Goal: Task Accomplishment & Management: Use online tool/utility

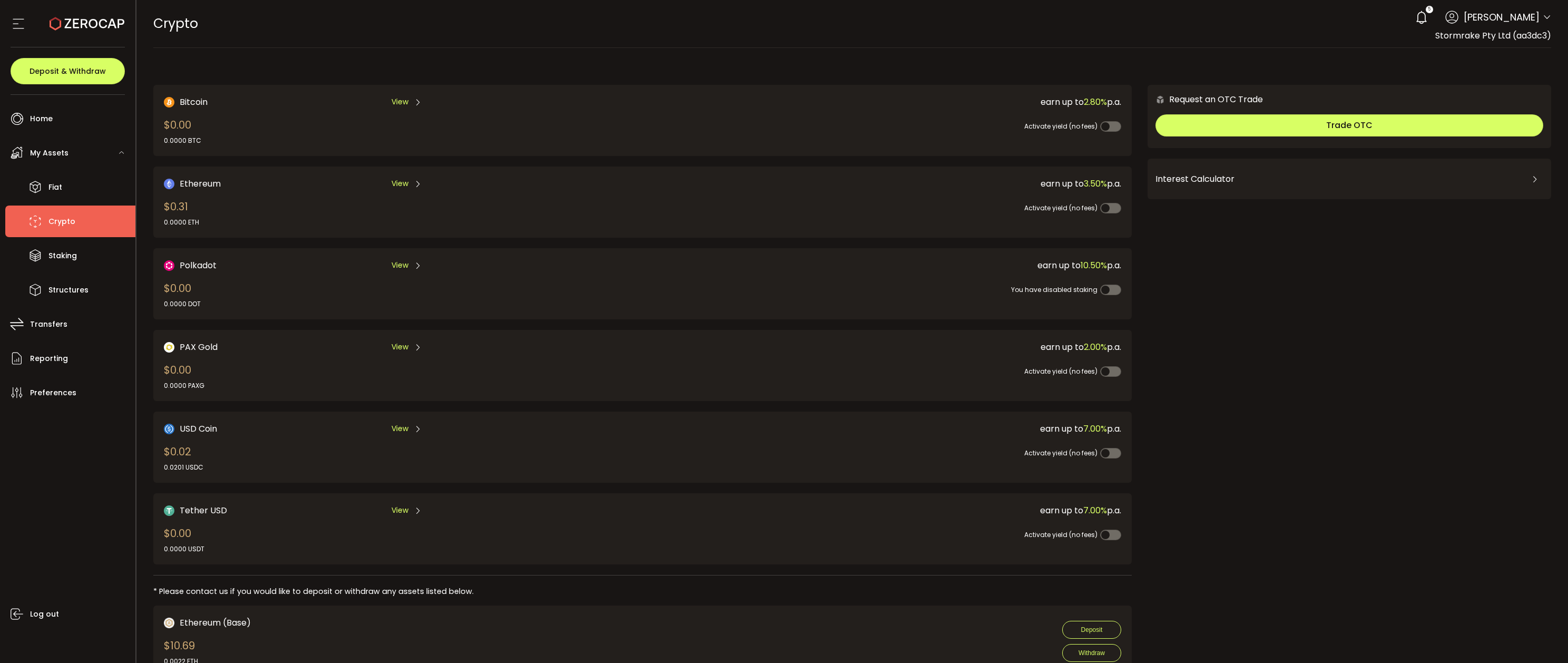
click at [290, 136] on div "Bitcoin View $489,722.06 3.9316 BTC" at bounding box center [379, 121] width 431 height 50
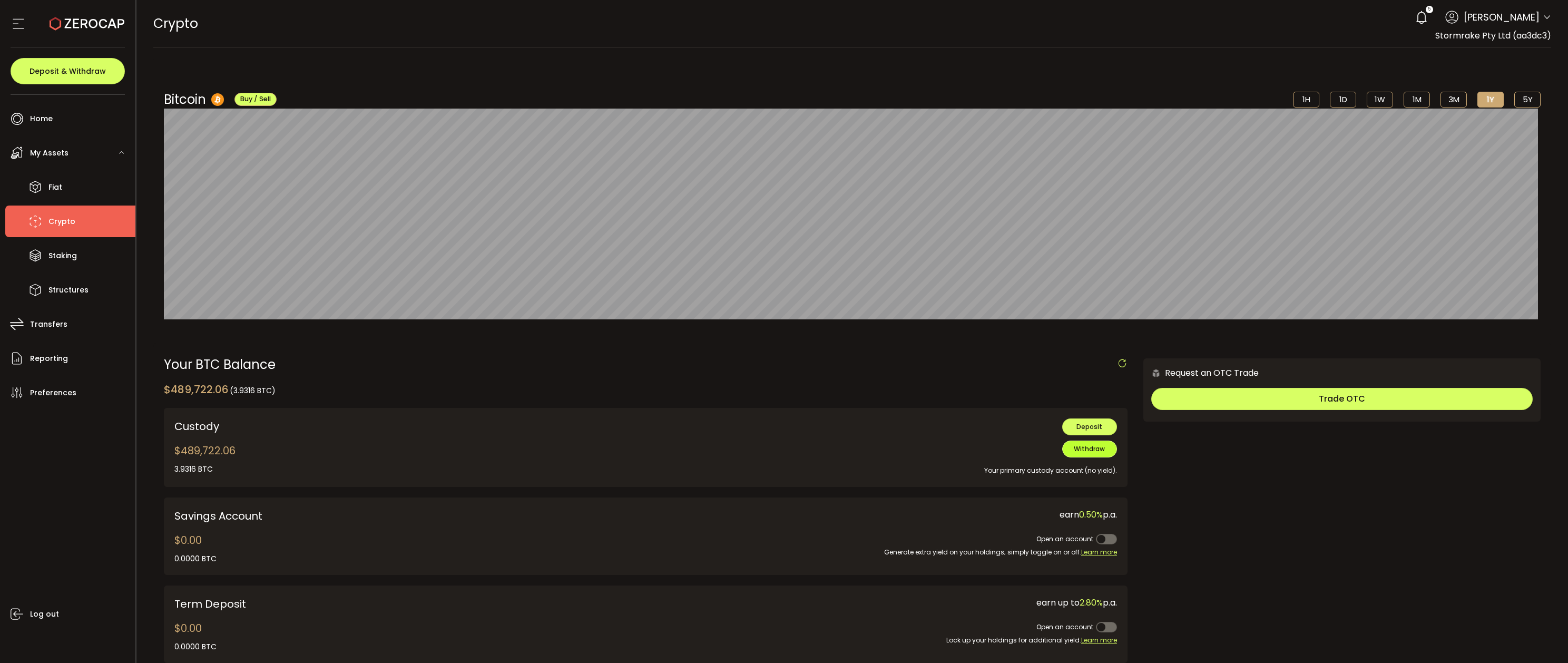
click at [1097, 448] on span "Withdraw" at bounding box center [1089, 449] width 31 height 9
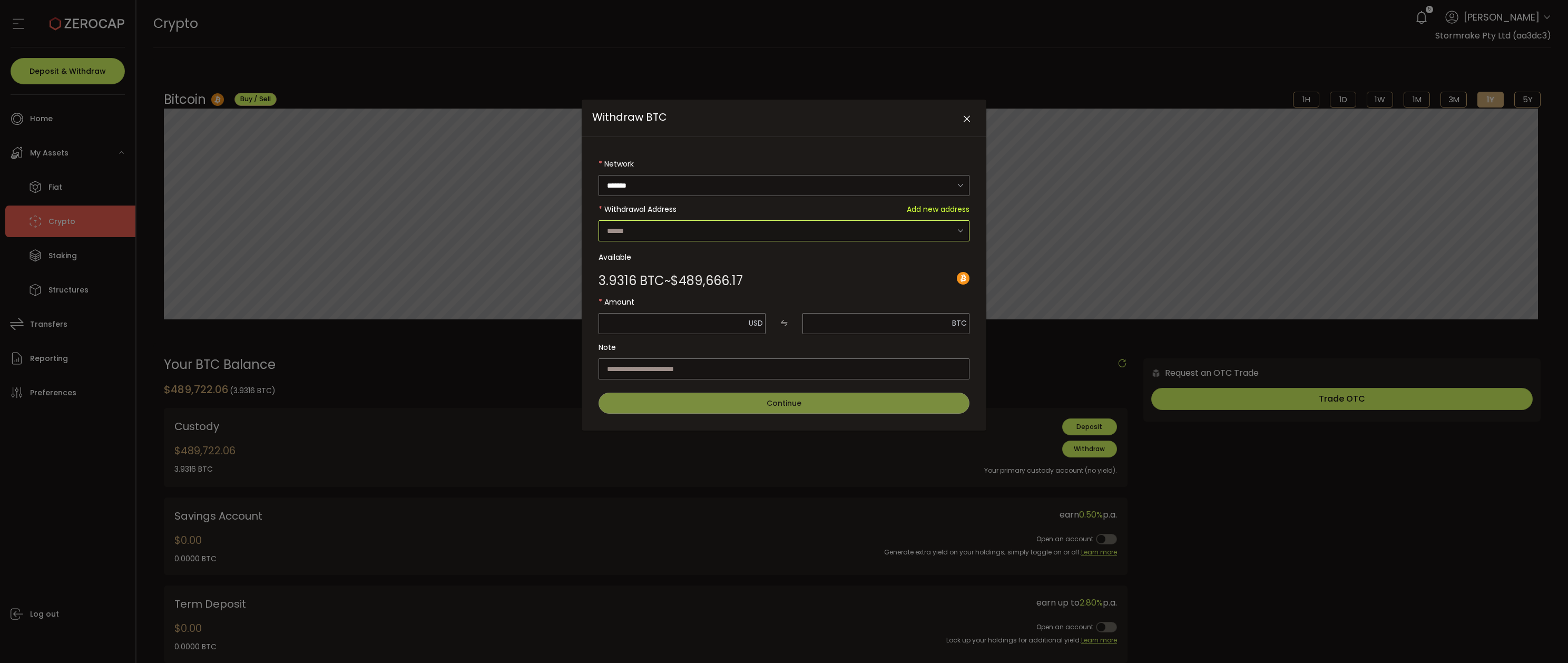
click at [662, 228] on input "Withdraw BTC" at bounding box center [783, 231] width 371 height 21
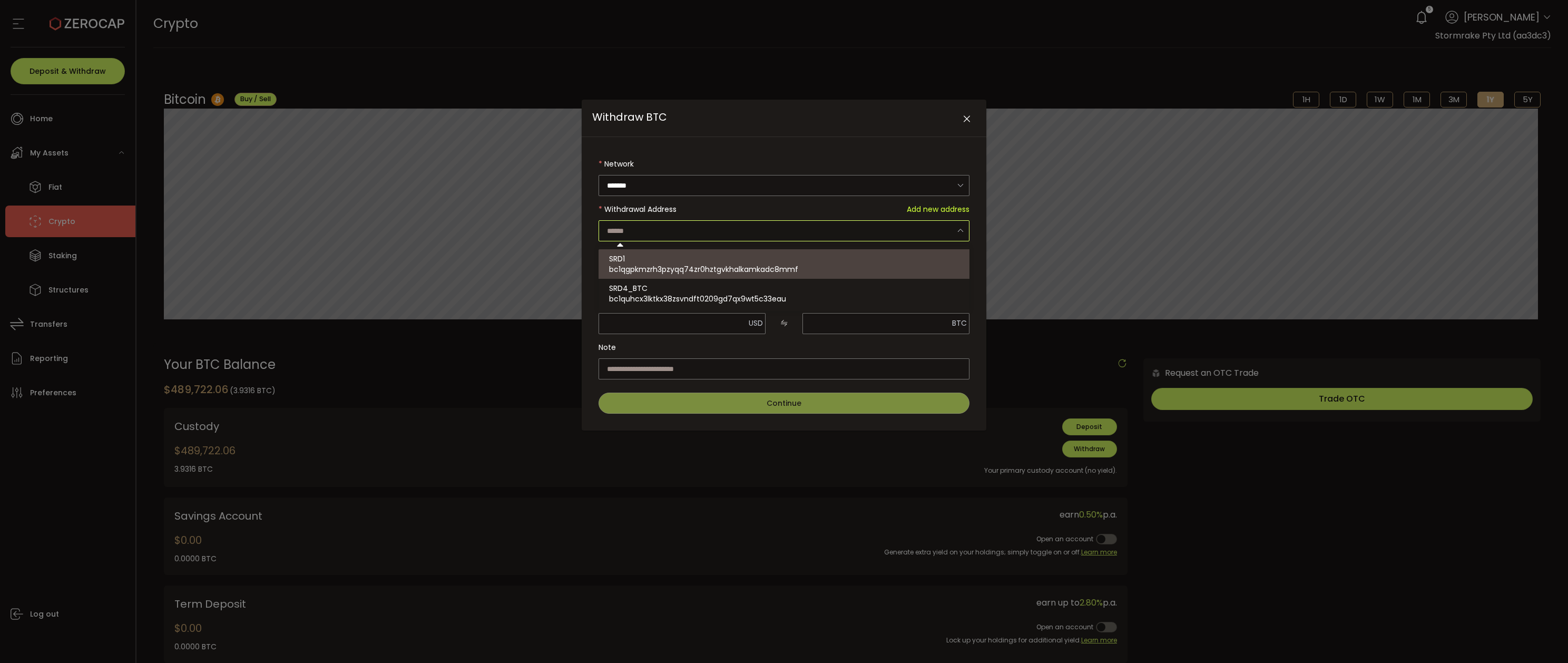
click at [696, 272] on span "bc1qgpkmzrh3pzyqq74zr0hztgvkhalkamkadc8mmf" at bounding box center [704, 269] width 189 height 10
type input "**********"
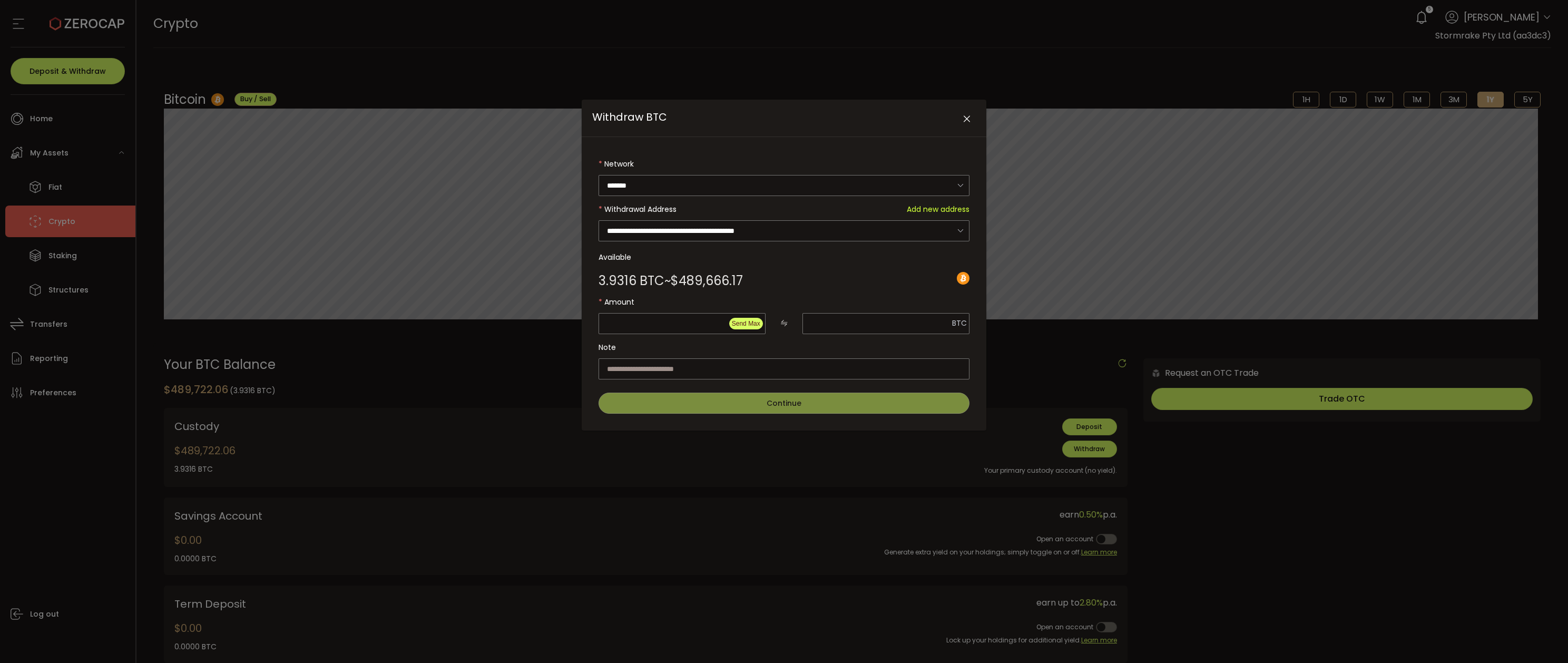
click at [752, 320] on span "Send Max" at bounding box center [746, 323] width 29 height 7
type input "*********"
type input "**********"
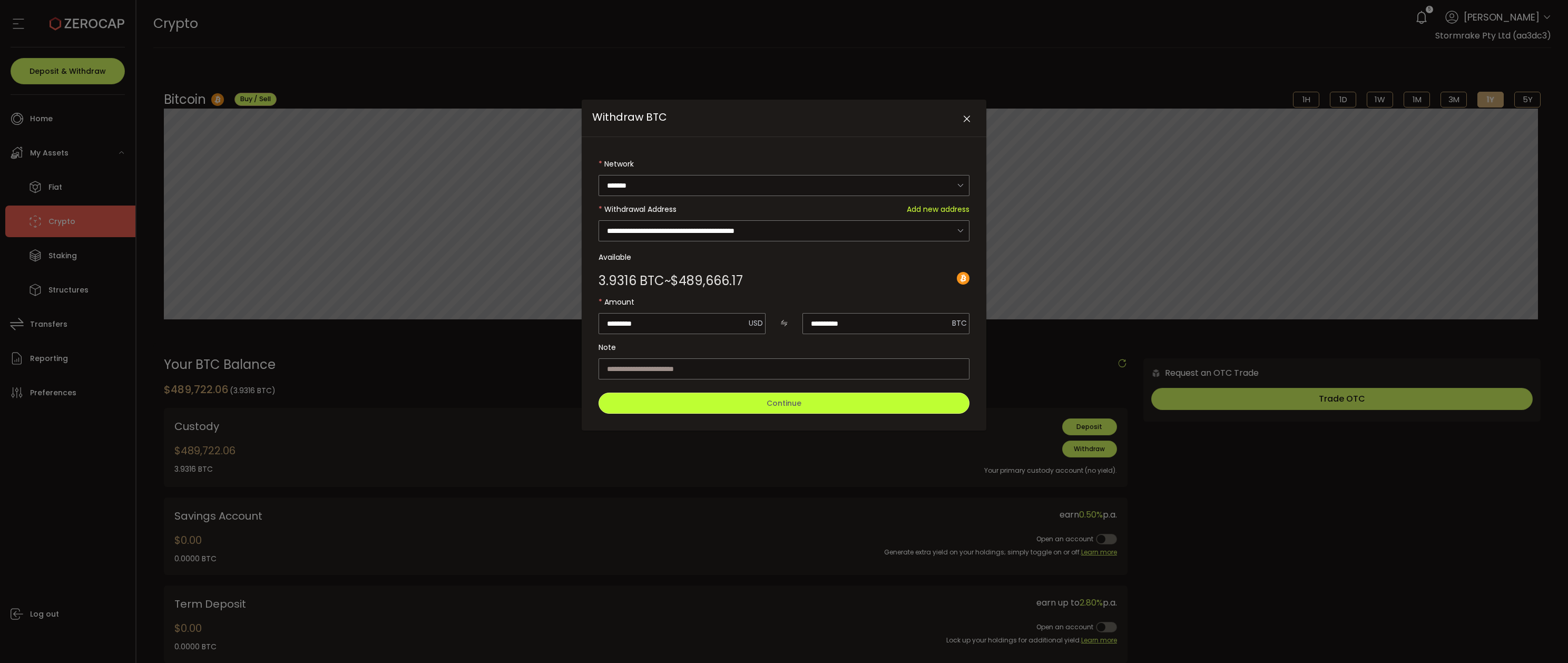
click at [783, 398] on span "Continue" at bounding box center [783, 403] width 35 height 10
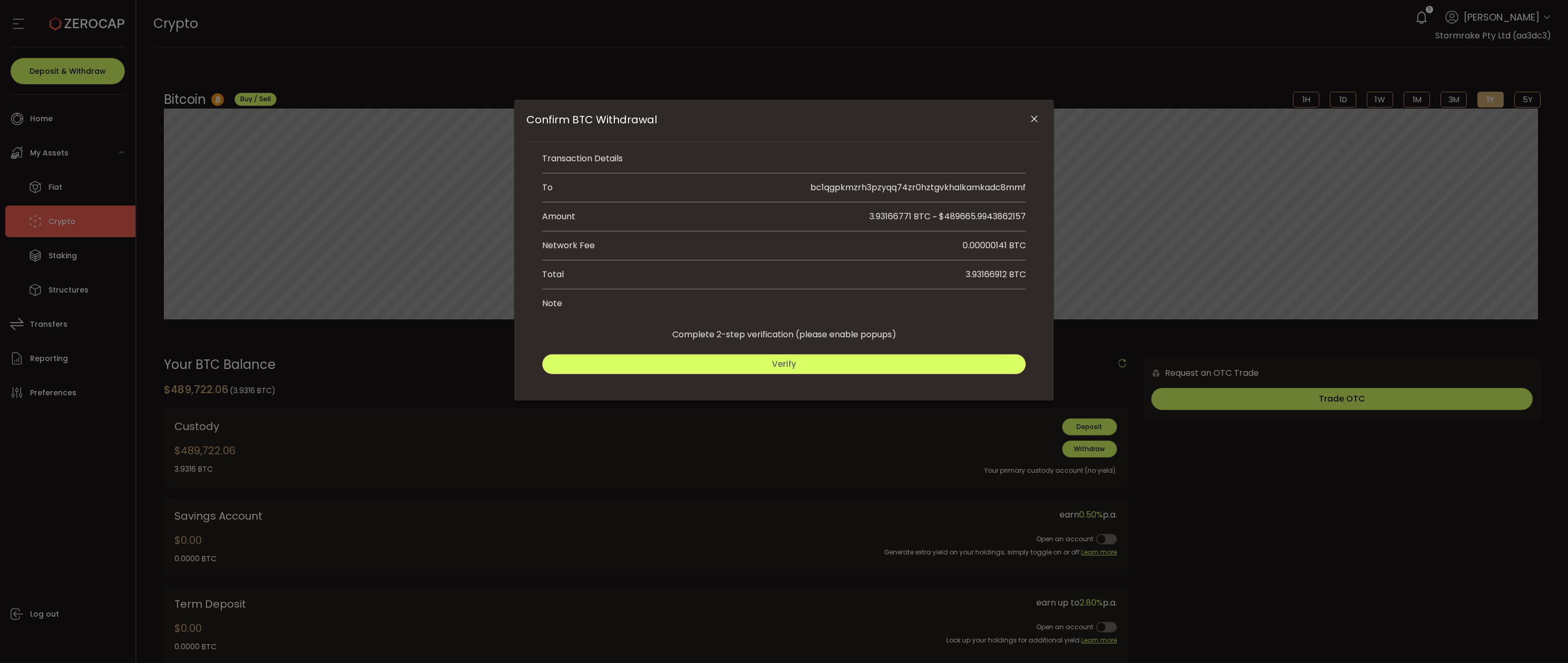
click at [819, 367] on button "Verify" at bounding box center [784, 364] width 484 height 20
click at [883, 365] on button "Submit" at bounding box center [906, 364] width 239 height 20
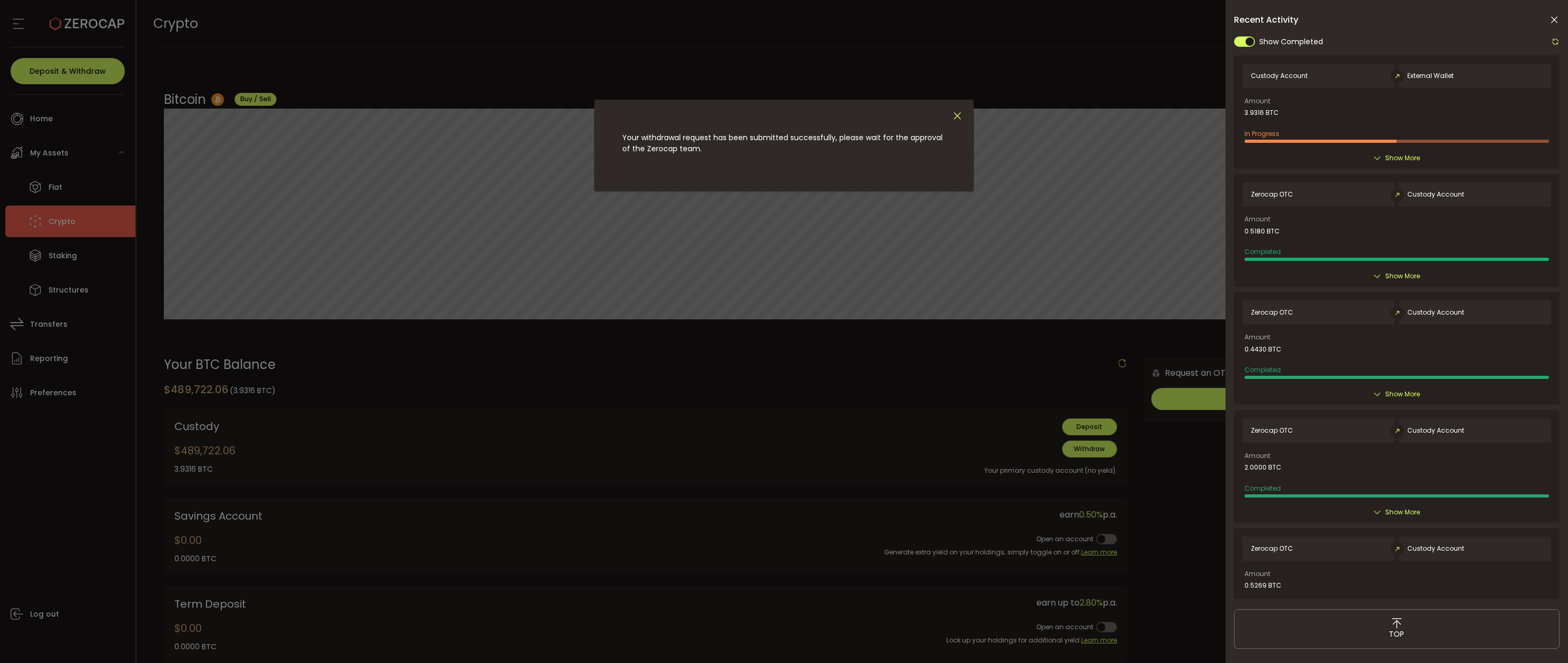
click at [957, 114] on icon "Close" at bounding box center [957, 116] width 12 height 12
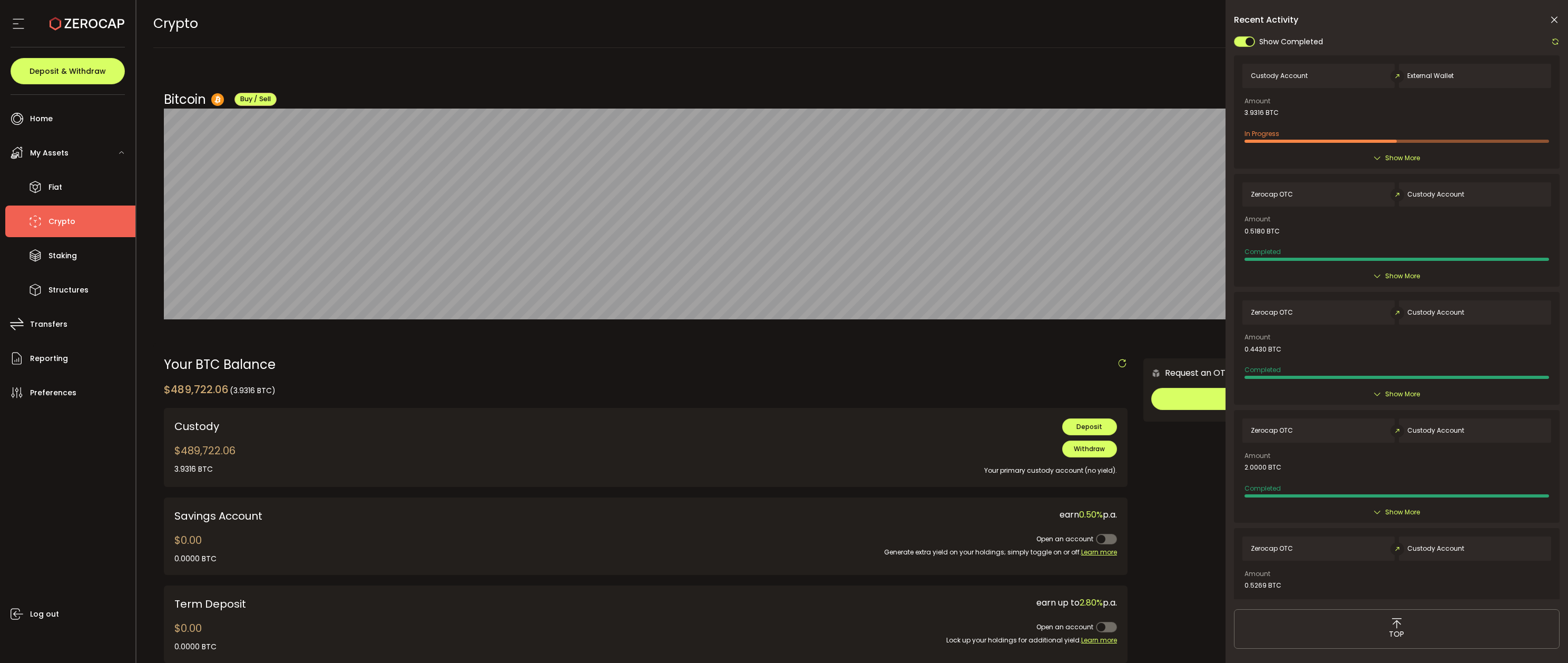
click at [1554, 19] on icon at bounding box center [1554, 19] width 10 height 10
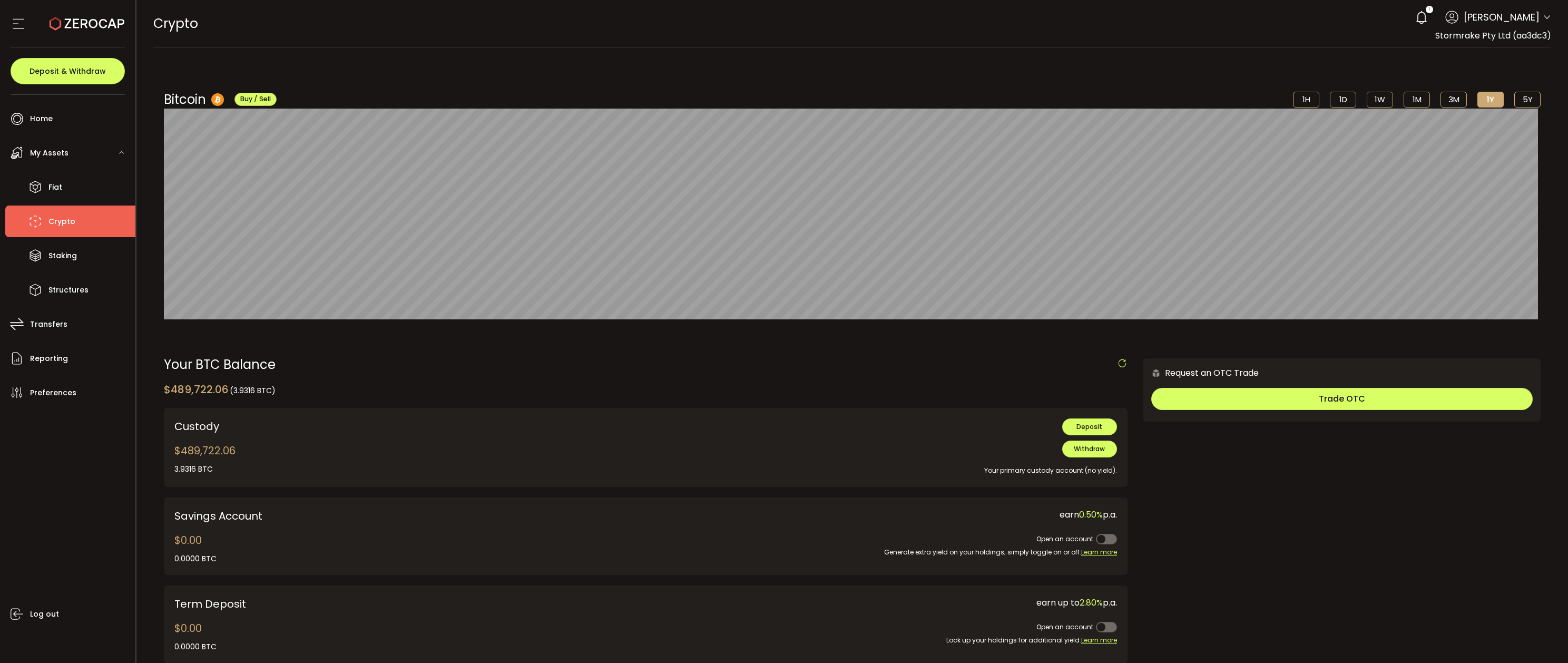
click at [58, 158] on span "My Assets" at bounding box center [49, 153] width 38 height 15
click at [54, 157] on span "My Assets" at bounding box center [49, 153] width 38 height 15
click at [54, 217] on span "Crypto" at bounding box center [62, 221] width 27 height 15
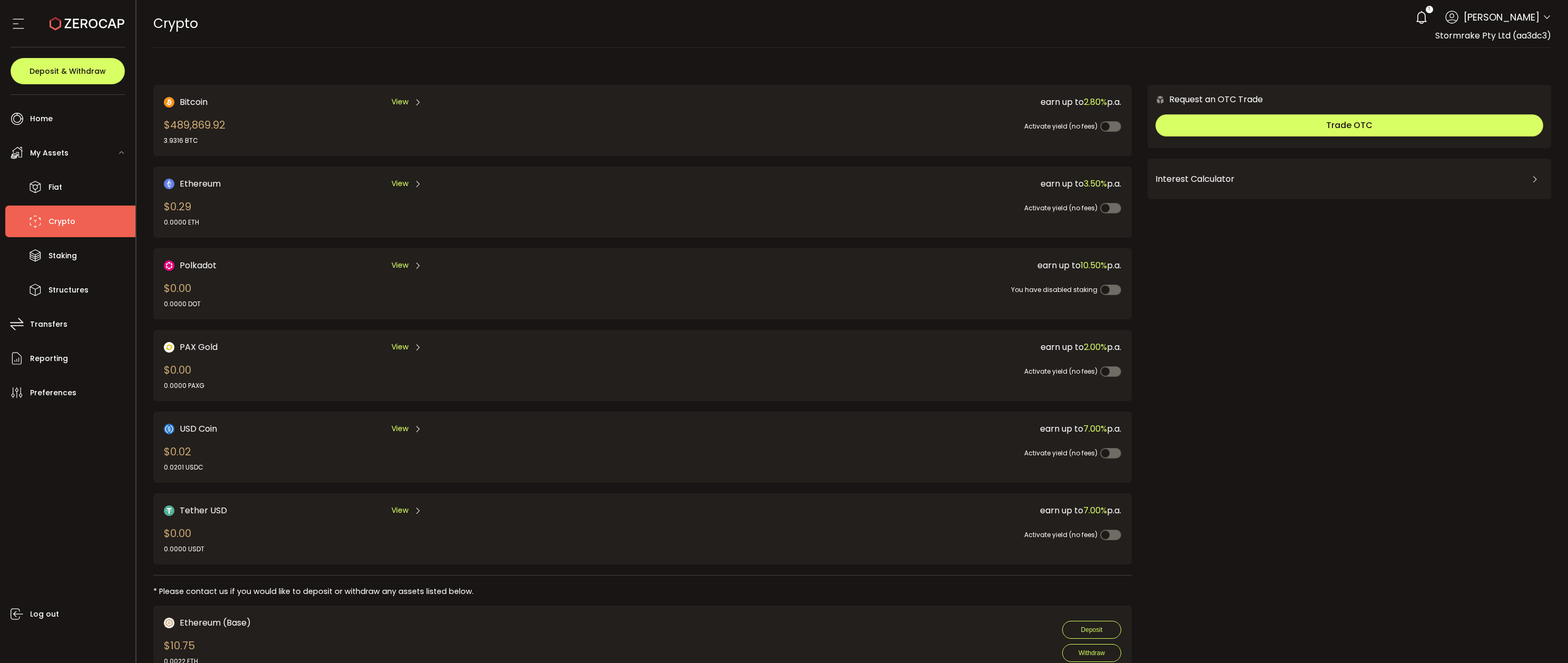
click at [62, 148] on span "My Assets" at bounding box center [49, 153] width 38 height 15
click at [61, 152] on span "My Assets" at bounding box center [49, 153] width 38 height 15
click at [69, 226] on span "Crypto" at bounding box center [62, 221] width 27 height 15
click at [276, 46] on div "CRYPTO Buy Power $0.00 USD Crypto Crypto Your verification is pending 1 [PERSON…" at bounding box center [852, 24] width 1398 height 47
click at [83, 224] on li "Crypto" at bounding box center [71, 222] width 130 height 32
